Goal: Information Seeking & Learning: Find specific fact

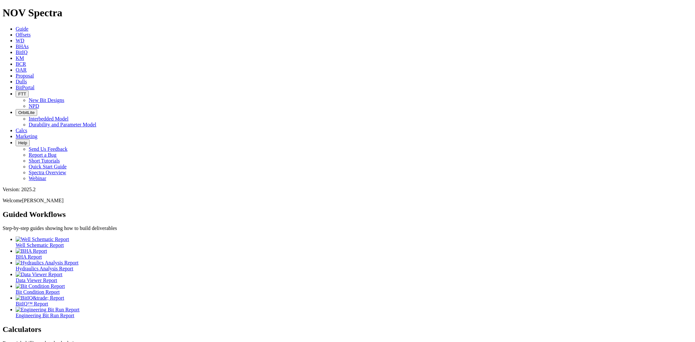
click at [27, 79] on span "Dulls" at bounding box center [21, 82] width 11 height 6
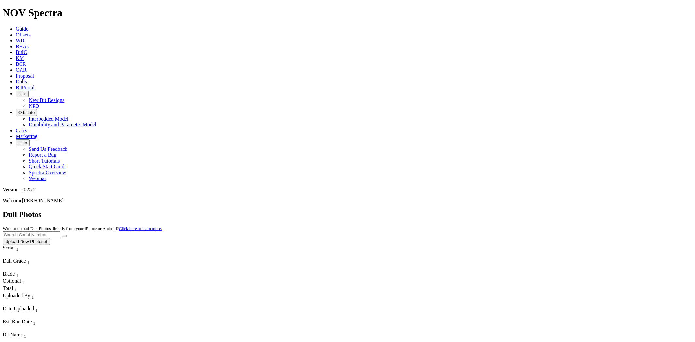
click at [60, 231] on input "text" at bounding box center [32, 234] width 58 height 7
click at [62, 235] on button "submit" at bounding box center [64, 236] width 5 height 2
type input "A"
click at [62, 235] on button "submit" at bounding box center [64, 236] width 5 height 2
drag, startPoint x: 569, startPoint y: 28, endPoint x: 518, endPoint y: 31, distance: 51.3
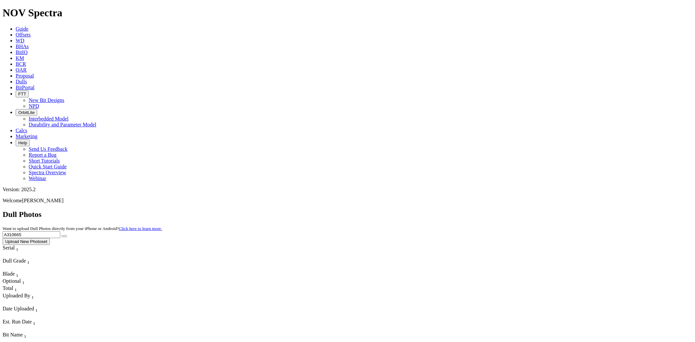
click at [517, 210] on div "Dull Photos Want to upload Dull Photos directly from your iPhone or Android? Cl…" at bounding box center [348, 227] width 690 height 35
click at [62, 235] on button "submit" at bounding box center [64, 236] width 5 height 2
drag, startPoint x: 572, startPoint y: 30, endPoint x: 531, endPoint y: 30, distance: 41.1
click at [531, 210] on div "Dull Photos Want to upload Dull Photos directly from your iPhone or Android? Cl…" at bounding box center [348, 227] width 690 height 35
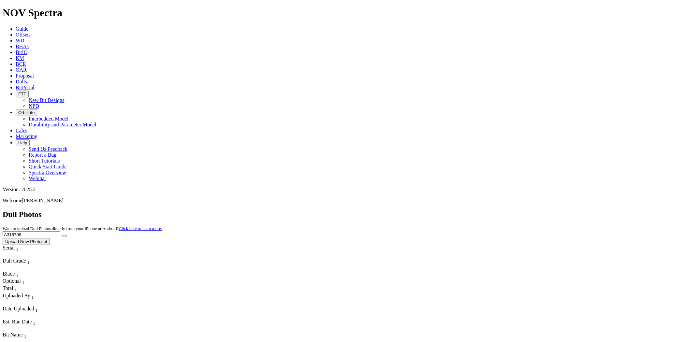
type input "A316708"
click at [62, 235] on button "submit" at bounding box center [64, 236] width 5 height 2
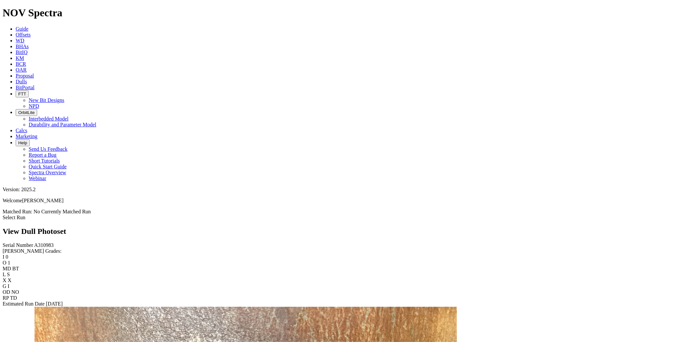
scroll to position [145, 0]
